Goal: Task Accomplishment & Management: Manage account settings

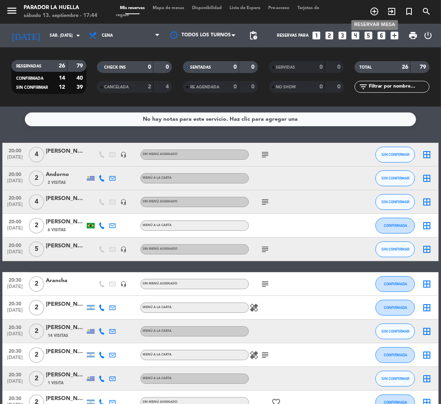
click at [375, 12] on icon "add_circle_outline" at bounding box center [374, 11] width 9 height 9
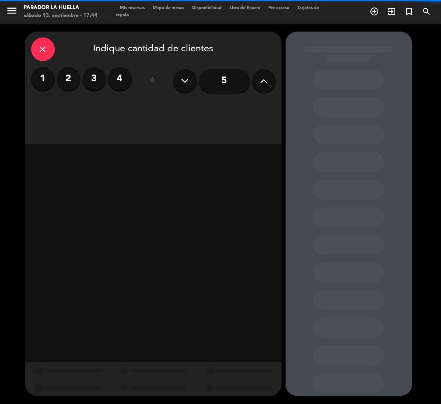
click at [119, 82] on label "4" at bounding box center [120, 79] width 24 height 24
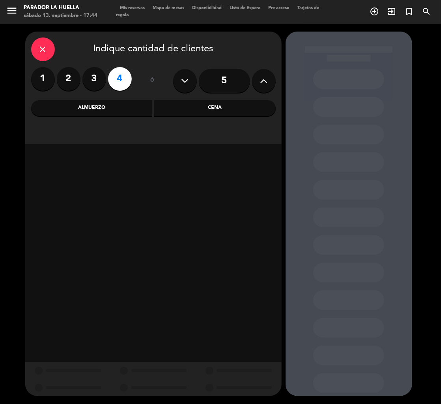
click at [118, 105] on div "Almuerzo" at bounding box center [92, 108] width 122 height 16
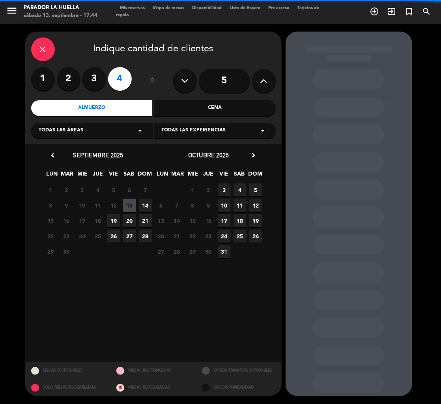
click at [217, 107] on div "Cena" at bounding box center [215, 108] width 122 height 16
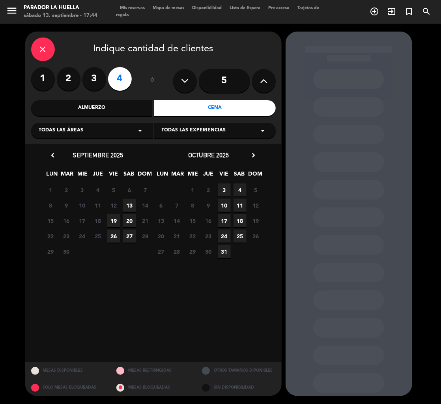
click at [127, 207] on span "13" at bounding box center [129, 205] width 13 height 13
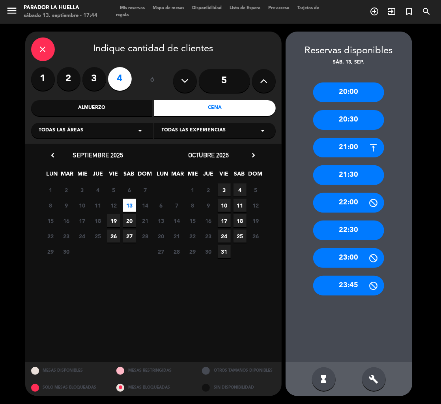
click at [361, 118] on div "20:30" at bounding box center [348, 120] width 71 height 20
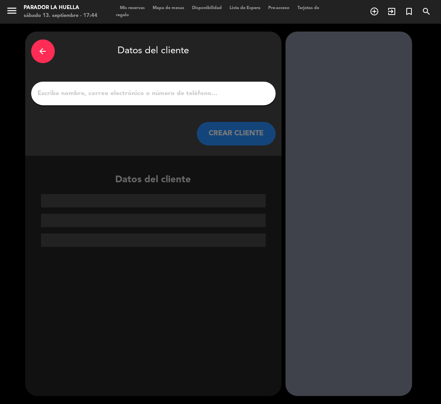
click at [206, 97] on input "1" at bounding box center [153, 93] width 233 height 11
paste input "[PERSON_NAME]"
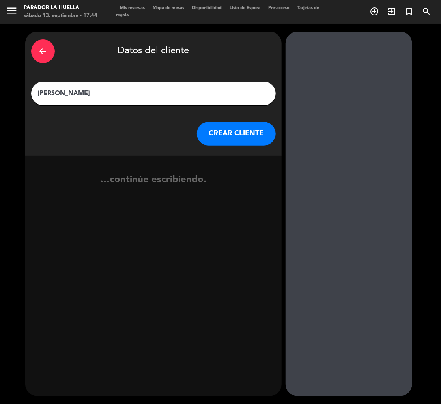
type input "[PERSON_NAME]"
click at [214, 137] on button "CREAR CLIENTE" at bounding box center [236, 134] width 79 height 24
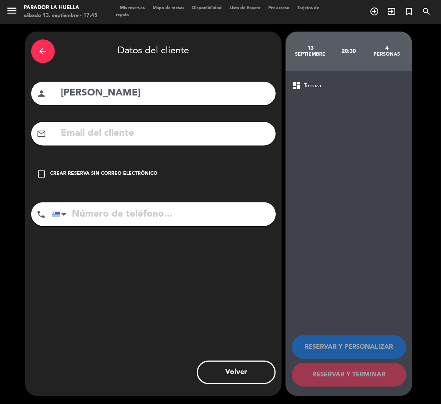
click at [41, 170] on icon "check_box_outline_blank" at bounding box center [41, 173] width 9 height 9
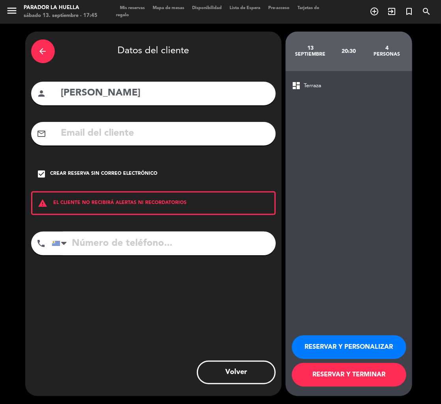
click at [395, 345] on button "RESERVAR Y PERSONALIZAR" at bounding box center [349, 347] width 114 height 24
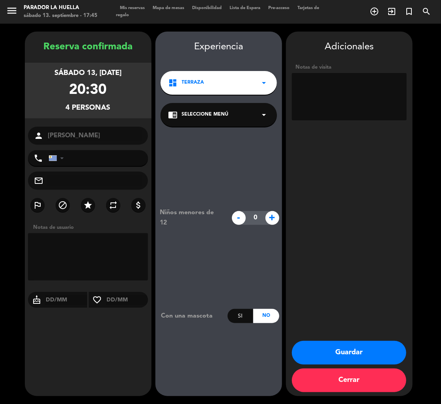
click at [344, 90] on textarea at bounding box center [349, 96] width 115 height 47
click at [339, 101] on textarea at bounding box center [349, 96] width 115 height 47
type textarea "X [PERSON_NAME]***L"
click at [362, 352] on button "Guardar" at bounding box center [349, 353] width 114 height 24
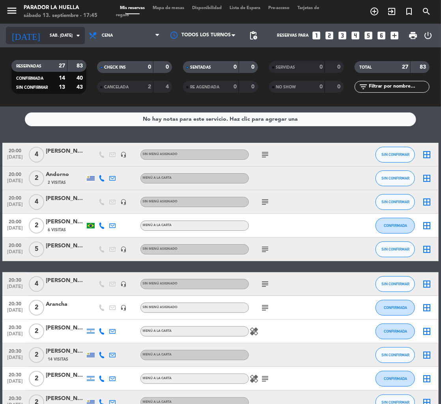
click at [46, 34] on input "sáb. [DATE]" at bounding box center [75, 35] width 58 height 13
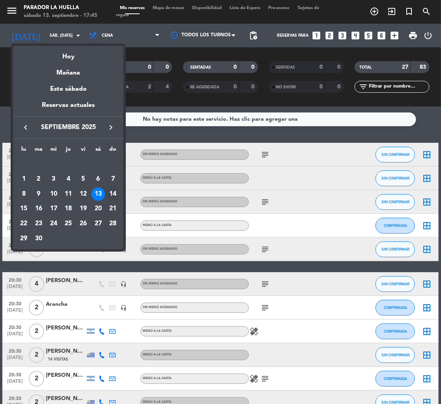
click at [116, 191] on div "14" at bounding box center [112, 193] width 13 height 13
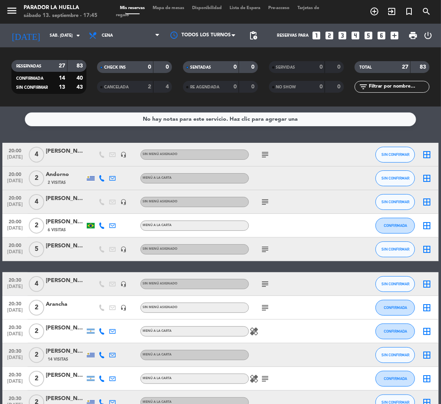
type input "dom. [DATE]"
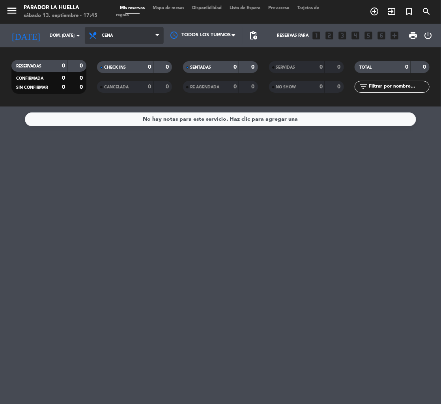
click at [126, 33] on span "Cena" at bounding box center [124, 35] width 79 height 17
click at [126, 64] on div "menu Parador La Huella sábado 13. septiembre - 17:45 Mis reservas Mapa de mesas…" at bounding box center [220, 53] width 441 height 107
click at [401, 87] on input "text" at bounding box center [398, 86] width 61 height 9
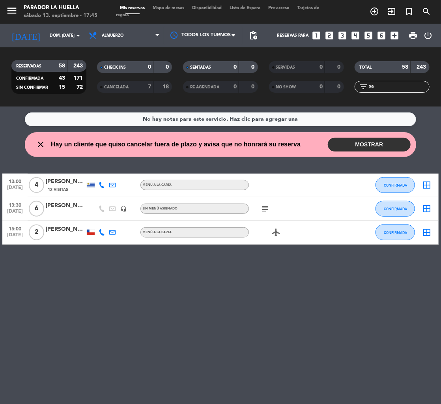
type input "sa"
click at [75, 206] on div "[PERSON_NAME]" at bounding box center [65, 205] width 39 height 9
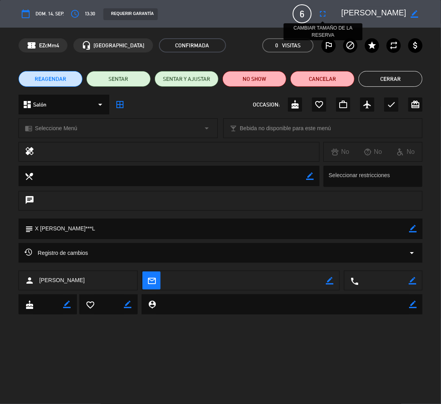
click at [325, 10] on icon "fullscreen" at bounding box center [322, 13] width 9 height 9
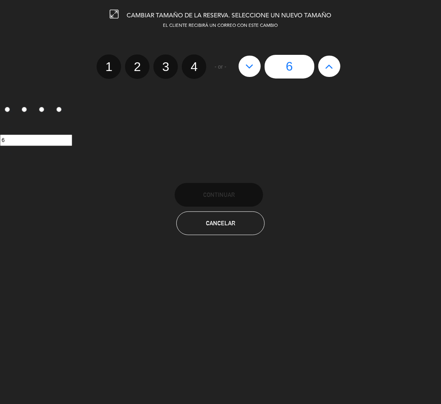
click at [332, 66] on icon at bounding box center [329, 66] width 8 height 13
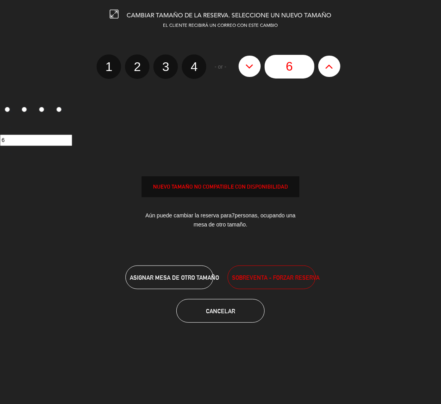
type input "7"
click at [332, 66] on icon at bounding box center [329, 66] width 8 height 13
type input "8"
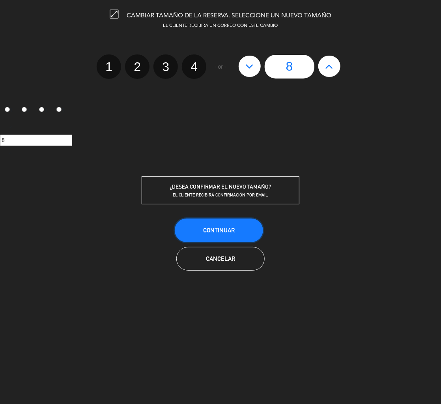
click at [198, 236] on button "Continuar" at bounding box center [219, 231] width 88 height 24
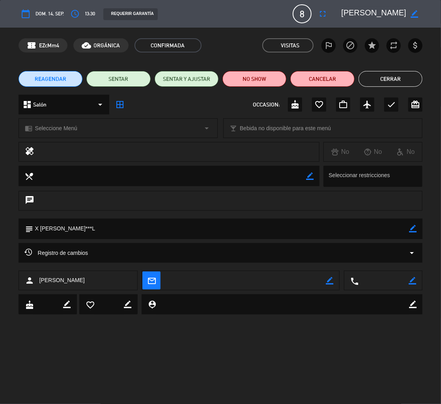
drag, startPoint x: 387, startPoint y: 71, endPoint x: 349, endPoint y: 64, distance: 38.9
click at [384, 71] on button "Cerrar" at bounding box center [391, 79] width 64 height 16
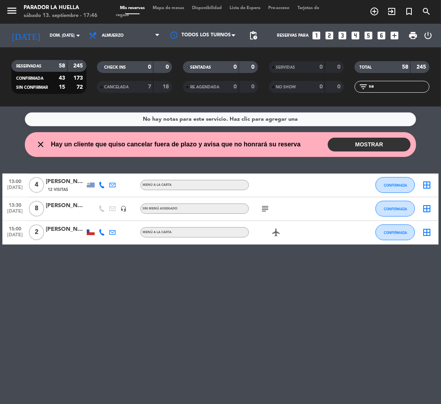
drag, startPoint x: 377, startPoint y: 146, endPoint x: 370, endPoint y: 154, distance: 9.8
click at [375, 148] on button "MOSTRAR" at bounding box center [369, 145] width 83 height 14
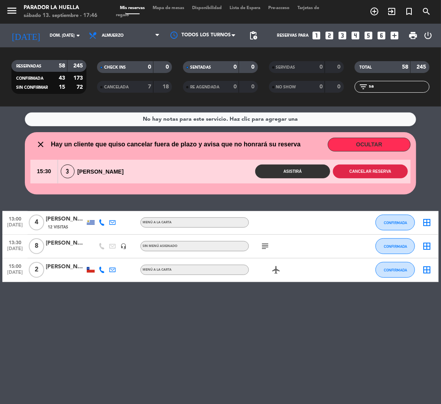
click at [377, 167] on button "Cancelar reserva" at bounding box center [370, 172] width 75 height 14
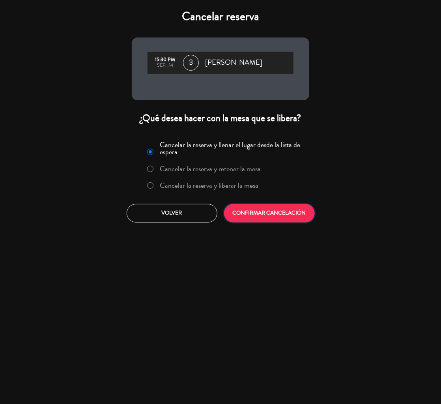
click at [289, 210] on button "CONFIRMAR CANCELACIÓN" at bounding box center [269, 213] width 91 height 19
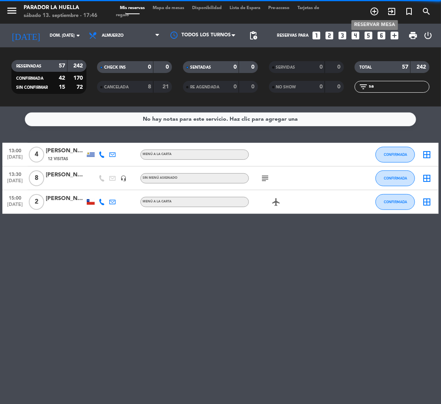
click at [373, 13] on icon "add_circle_outline" at bounding box center [374, 11] width 9 height 9
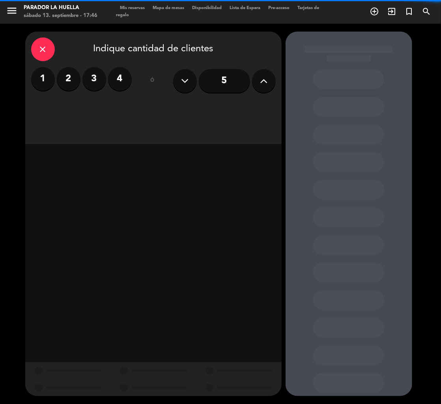
click at [72, 84] on label "2" at bounding box center [69, 79] width 24 height 24
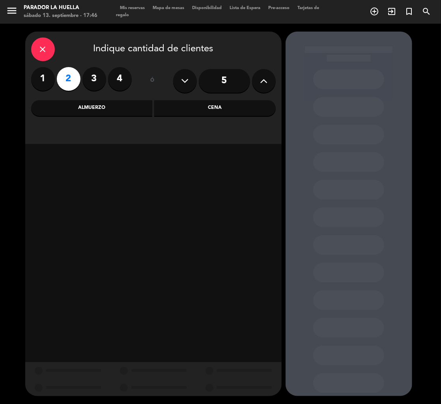
click at [191, 106] on div "Cena" at bounding box center [215, 108] width 122 height 16
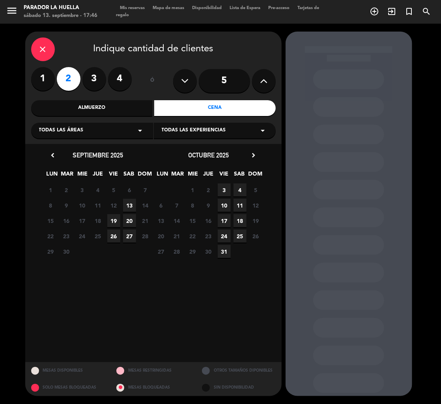
click at [125, 204] on span "13" at bounding box center [129, 205] width 13 height 13
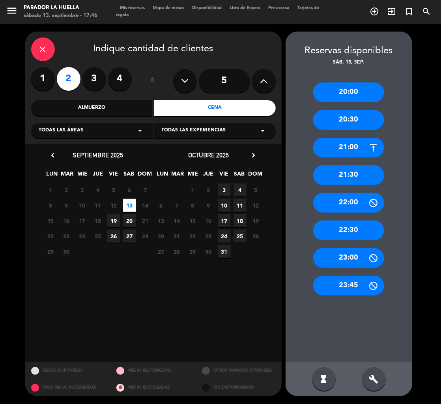
click at [351, 169] on div "21:30" at bounding box center [348, 175] width 71 height 20
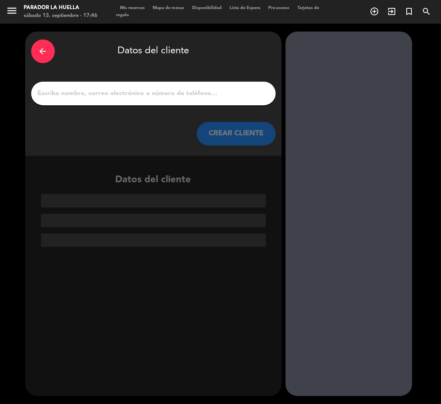
click at [176, 85] on div at bounding box center [153, 94] width 245 height 24
click at [171, 94] on input "1" at bounding box center [153, 93] width 233 height 11
paste input "[PERSON_NAME]"
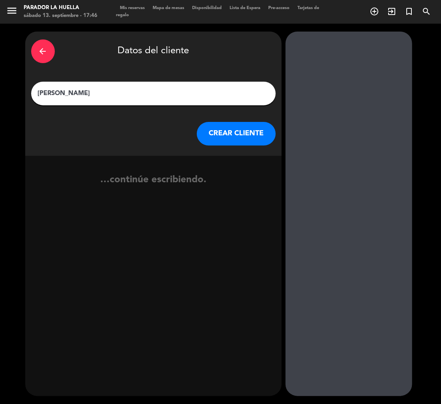
type input "[PERSON_NAME]"
click at [236, 137] on button "CREAR CLIENTE" at bounding box center [236, 134] width 79 height 24
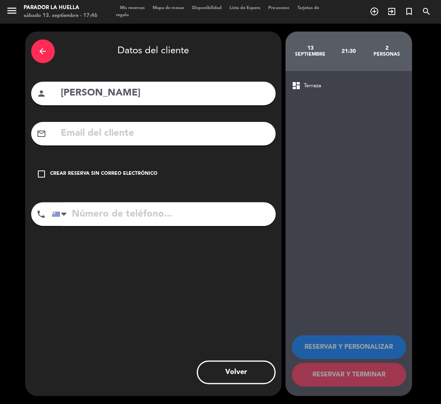
click at [44, 175] on icon "check_box_outline_blank" at bounding box center [41, 173] width 9 height 9
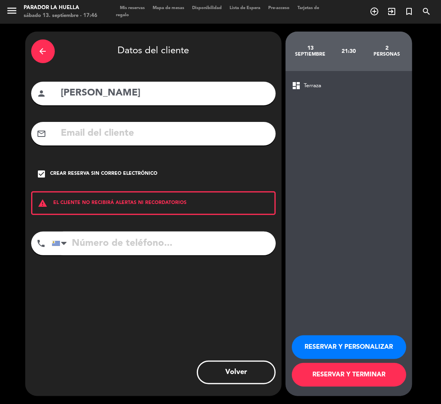
click at [376, 344] on button "RESERVAR Y PERSONALIZAR" at bounding box center [349, 347] width 114 height 24
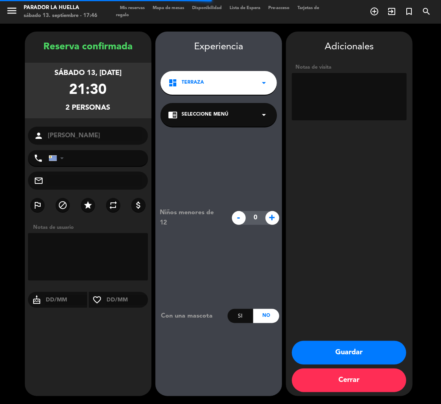
click at [345, 106] on textarea at bounding box center [349, 96] width 115 height 47
type textarea "X [PERSON_NAME]***L"
click at [367, 355] on button "Guardar" at bounding box center [349, 353] width 114 height 24
